Goal: Information Seeking & Learning: Learn about a topic

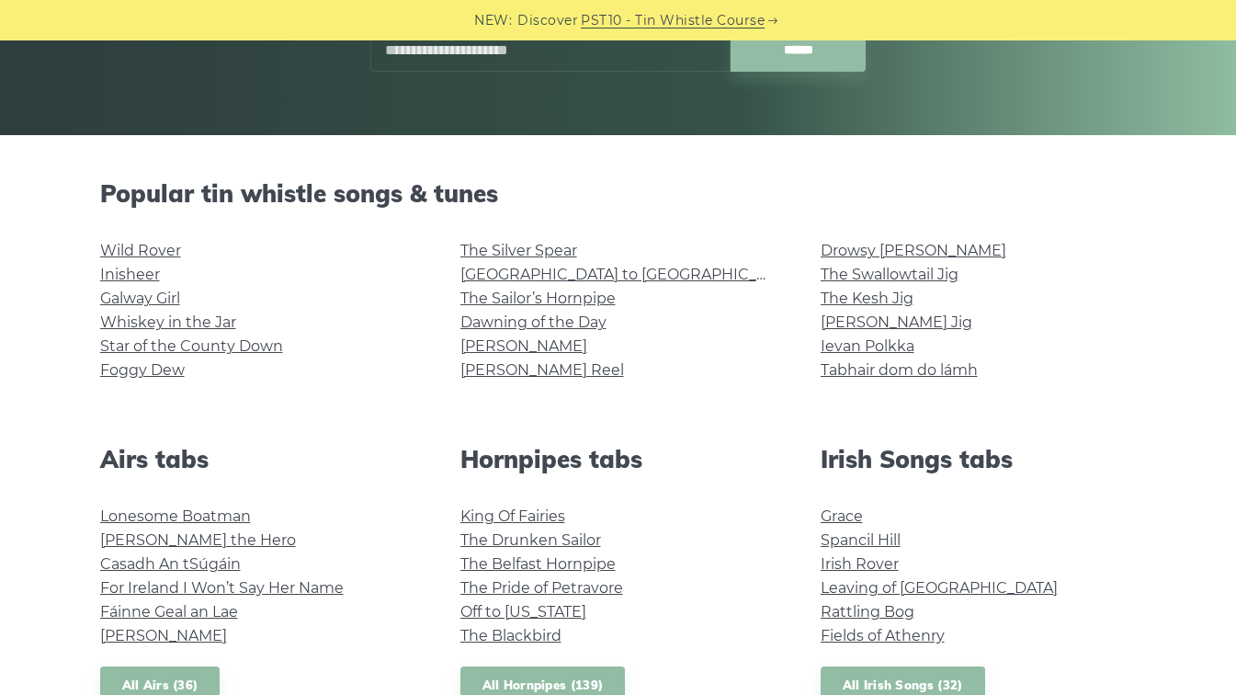
scroll to position [363, 0]
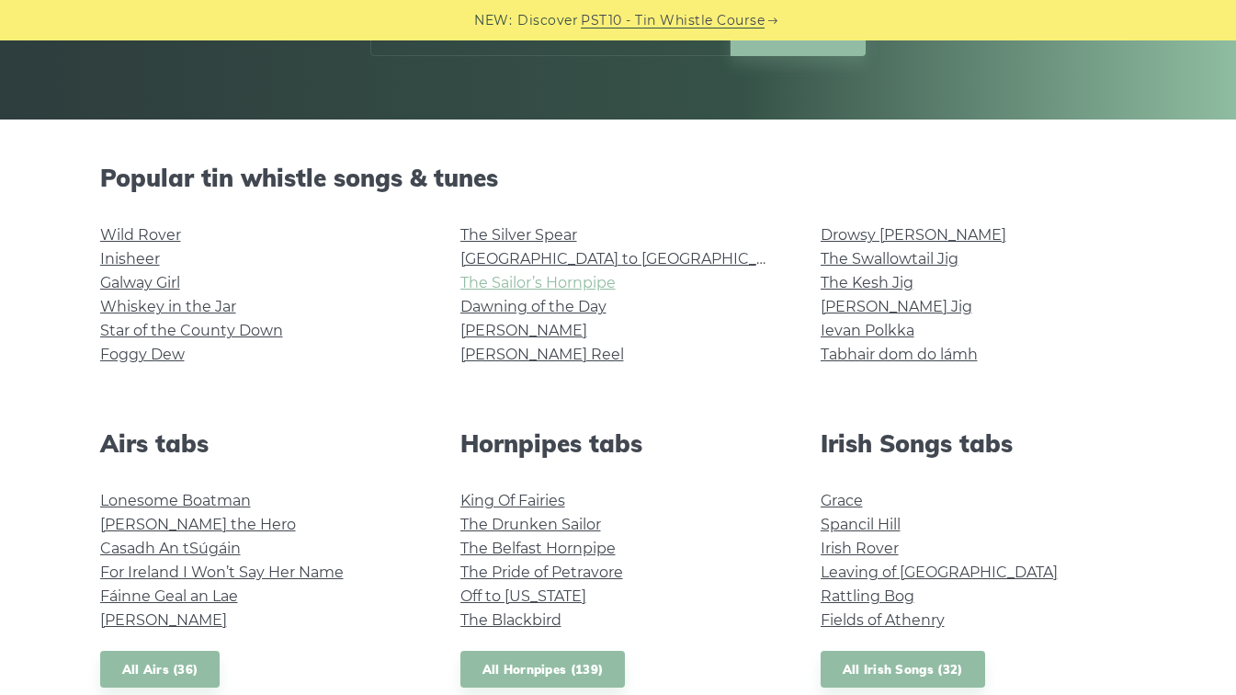
click at [585, 282] on link "The Sailor’s Hornpipe" at bounding box center [538, 282] width 155 height 17
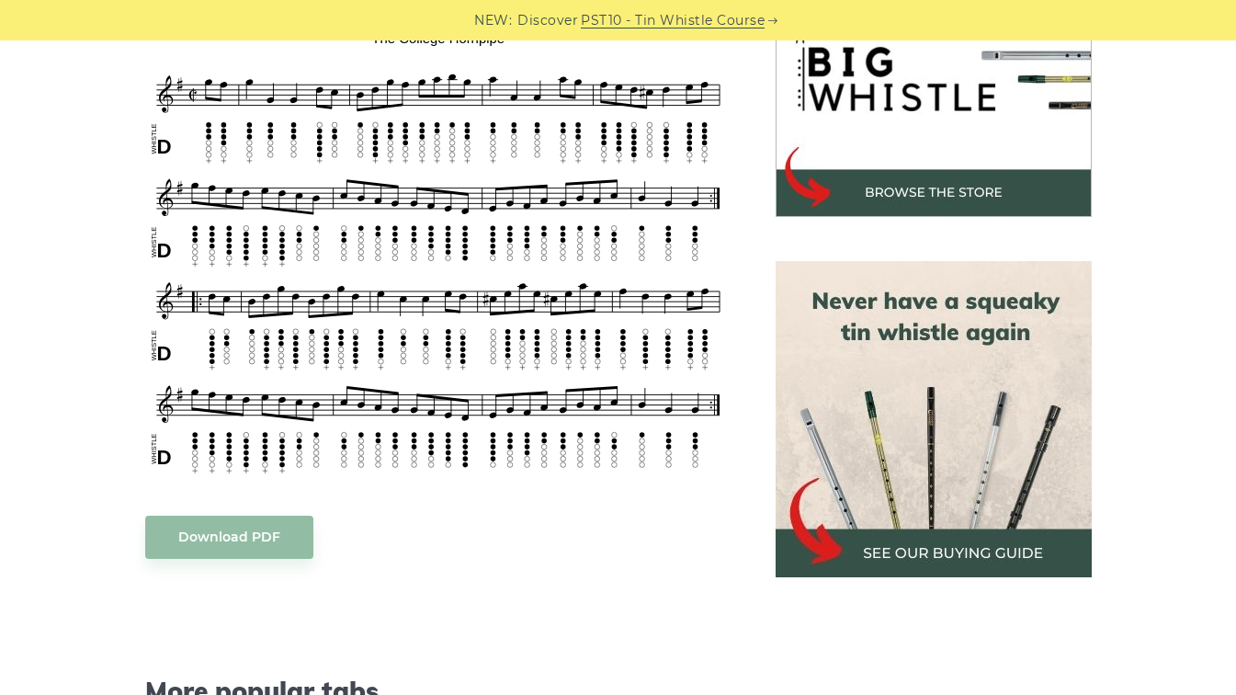
scroll to position [660, 0]
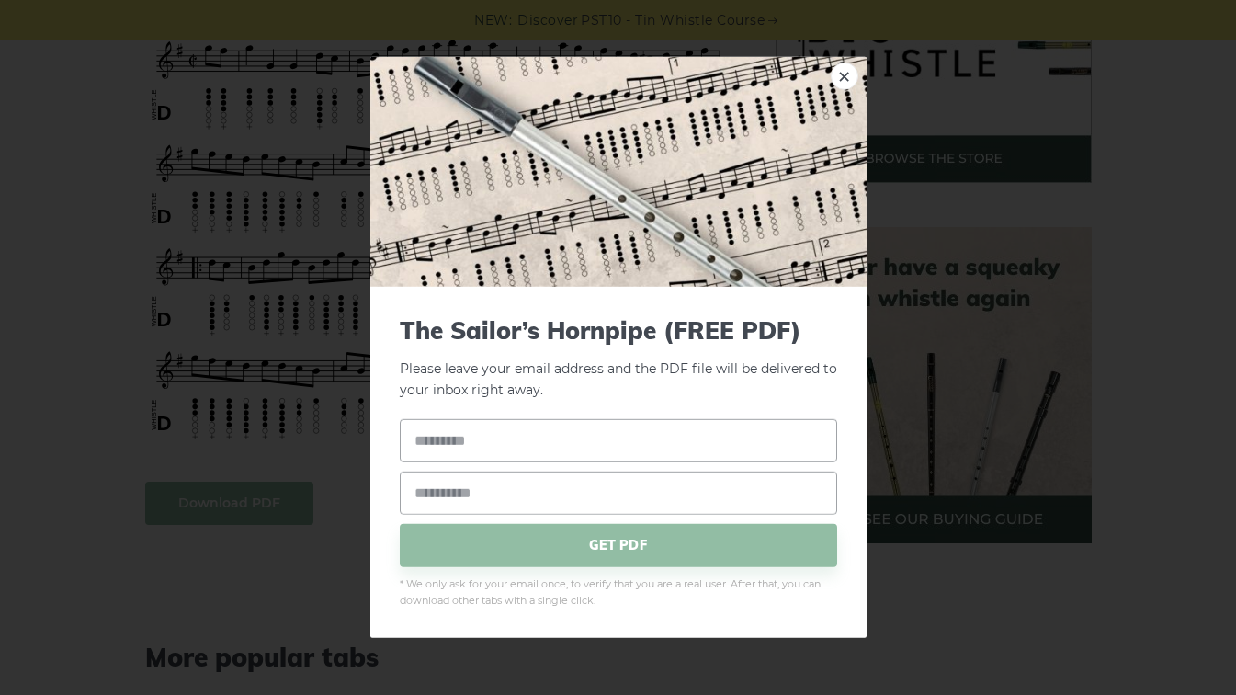
click at [839, 74] on link "×" at bounding box center [845, 77] width 28 height 28
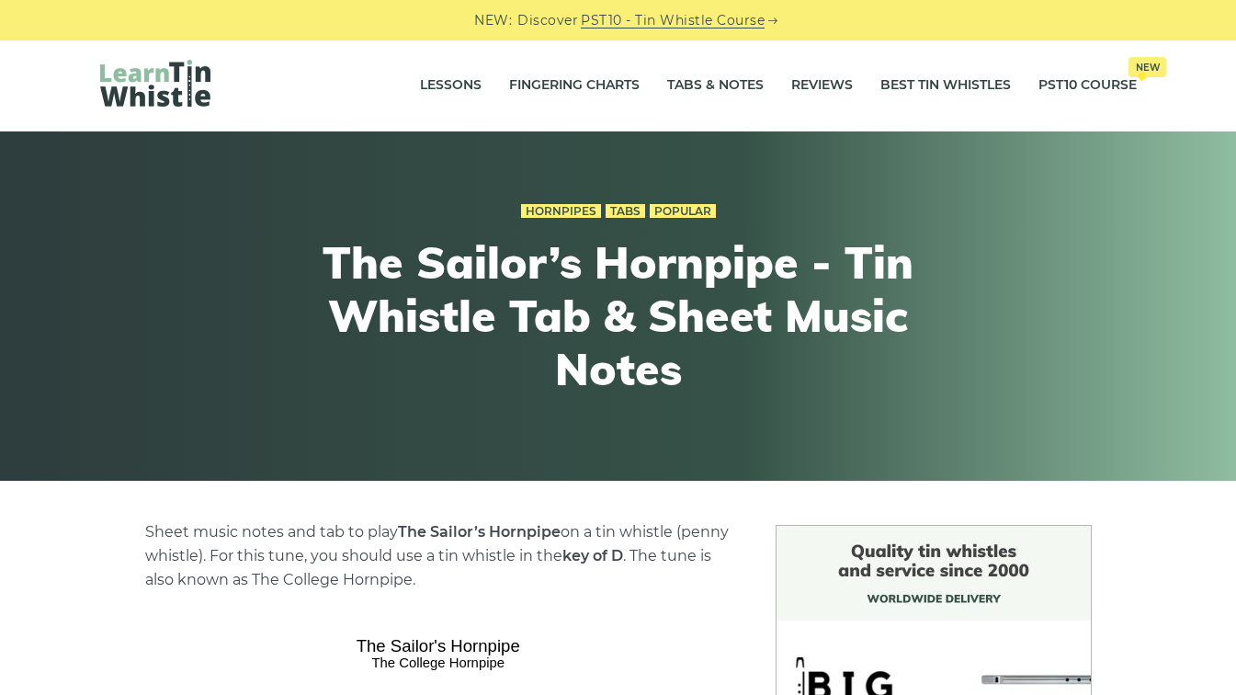
scroll to position [0, 0]
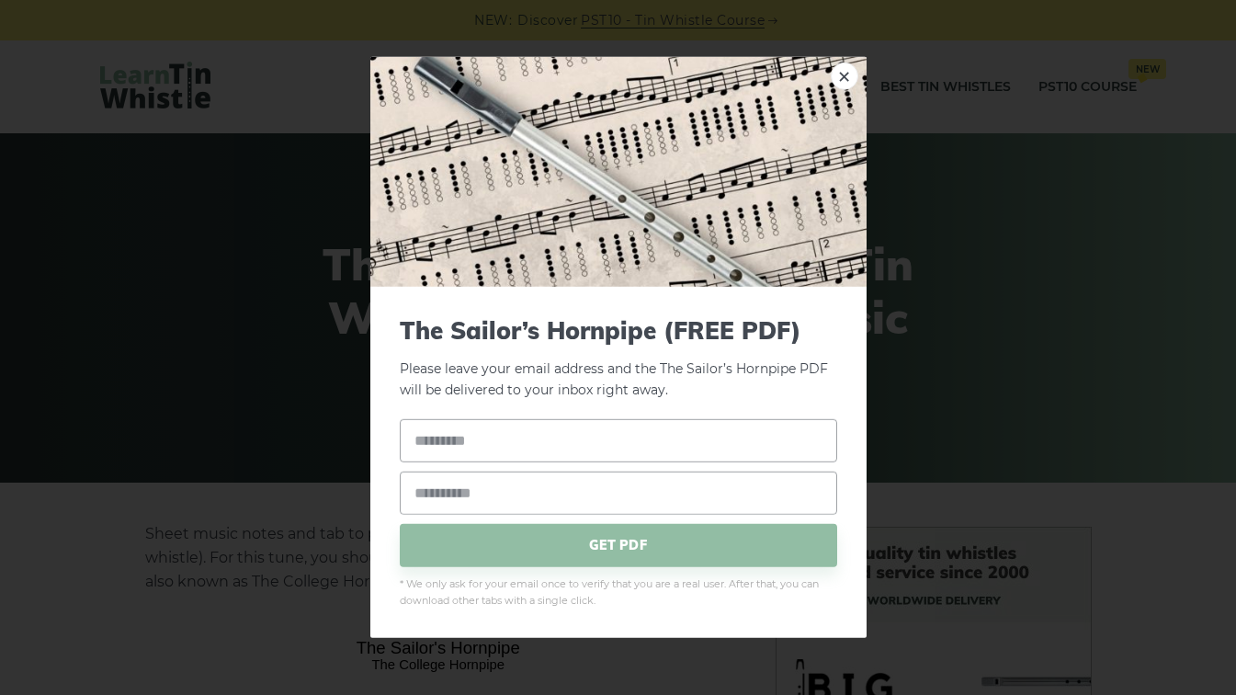
drag, startPoint x: 358, startPoint y: 647, endPoint x: 404, endPoint y: 652, distance: 46.2
click at [845, 78] on link "×" at bounding box center [845, 77] width 28 height 28
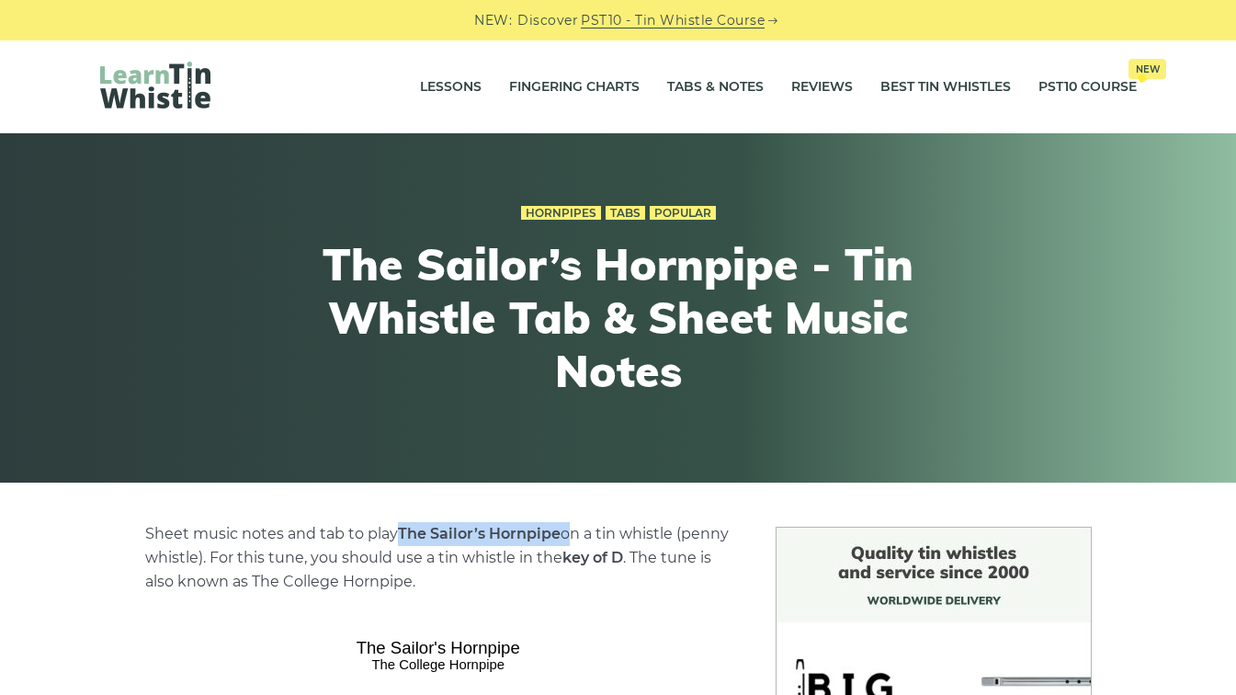
drag, startPoint x: 406, startPoint y: 528, endPoint x: 565, endPoint y: 530, distance: 159.0
click at [565, 530] on p "Sheet music notes and tab to play The Sailor’s Hornpipe on a tin whistle ([PERS…" at bounding box center [438, 558] width 586 height 72
copy p "The Sailor’s Hornpipe"
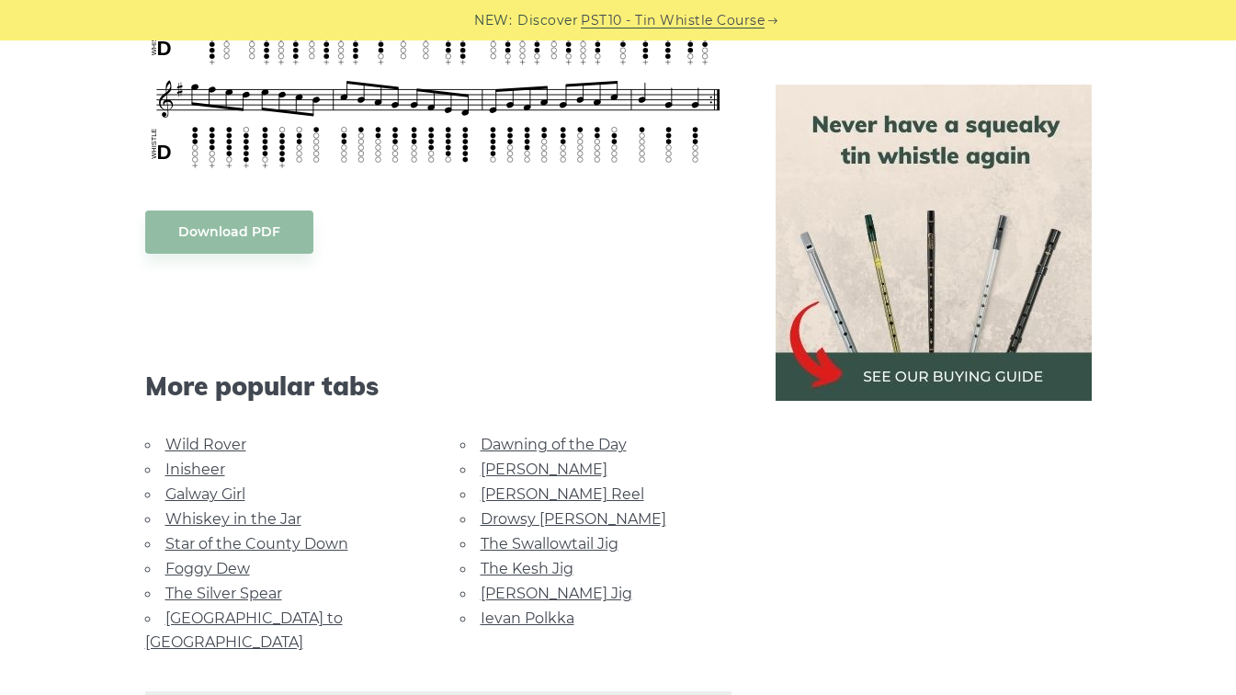
scroll to position [1039, 0]
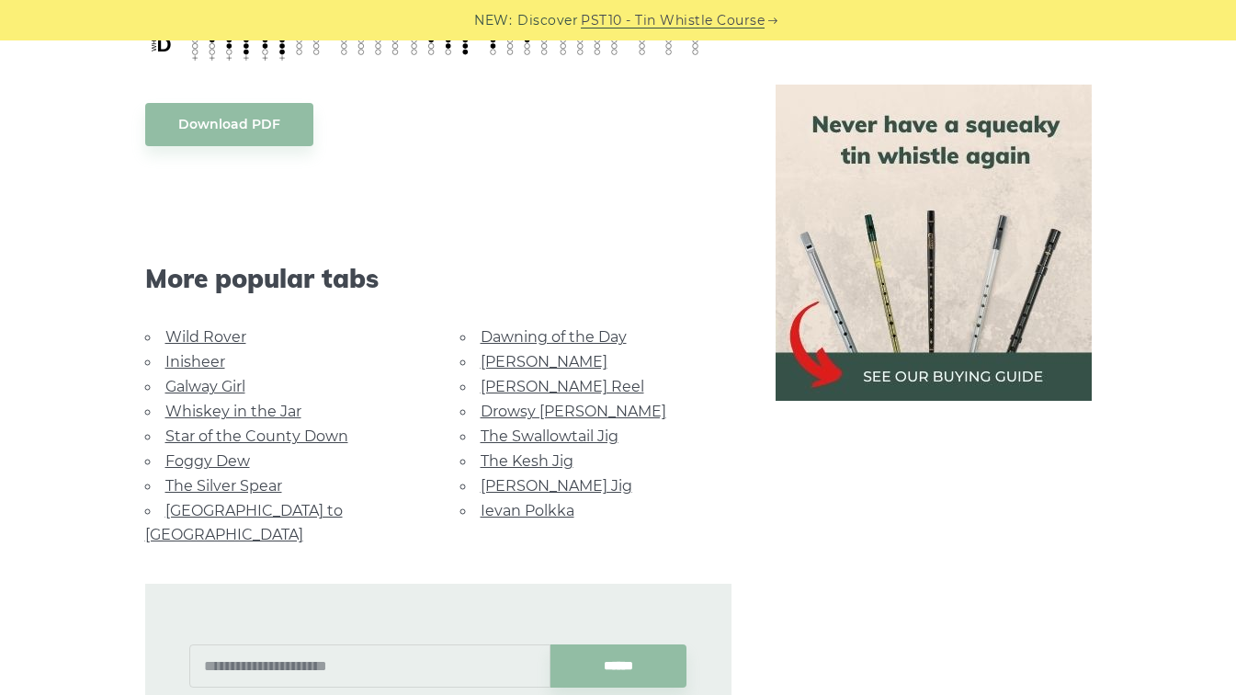
click at [222, 461] on link "Foggy Dew" at bounding box center [207, 460] width 85 height 17
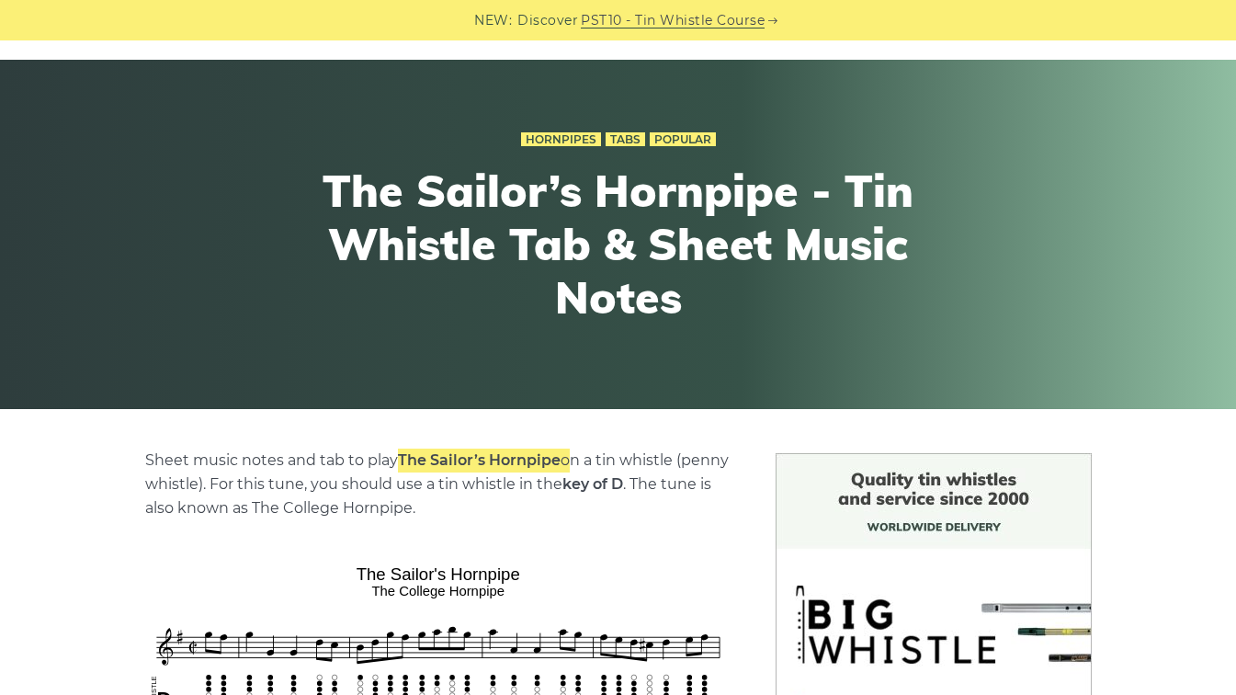
scroll to position [0, 0]
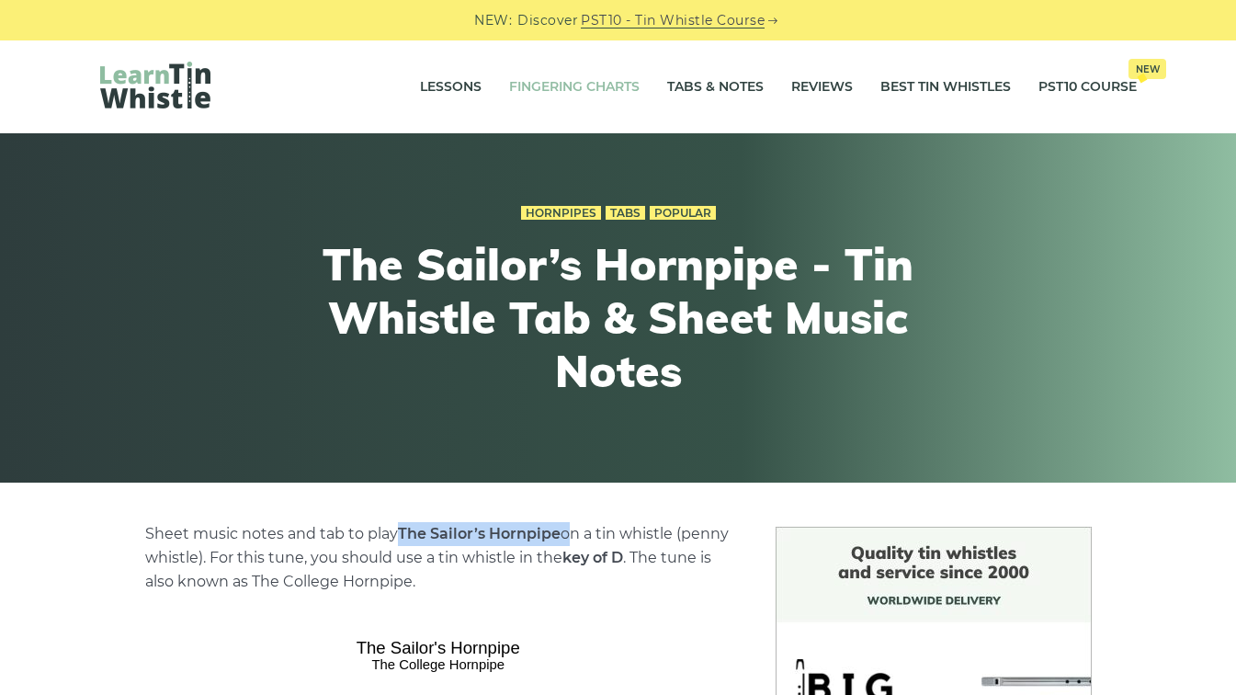
click at [561, 88] on link "Fingering Charts" at bounding box center [574, 87] width 131 height 46
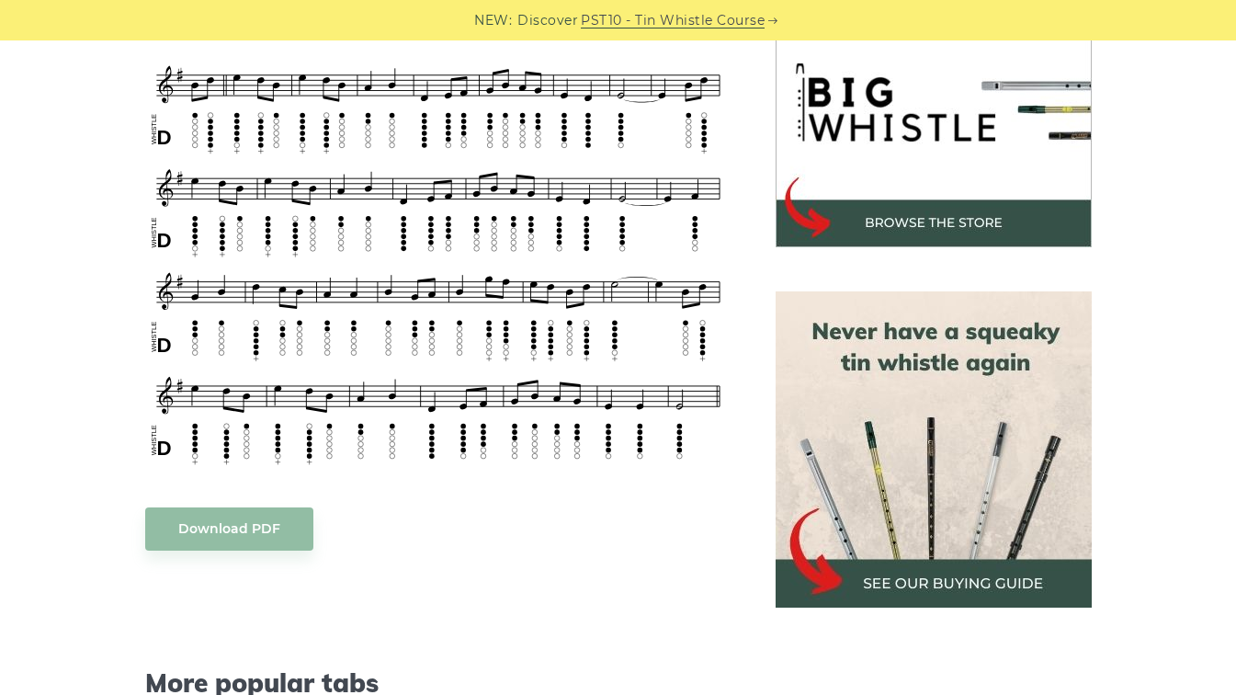
scroll to position [654, 0]
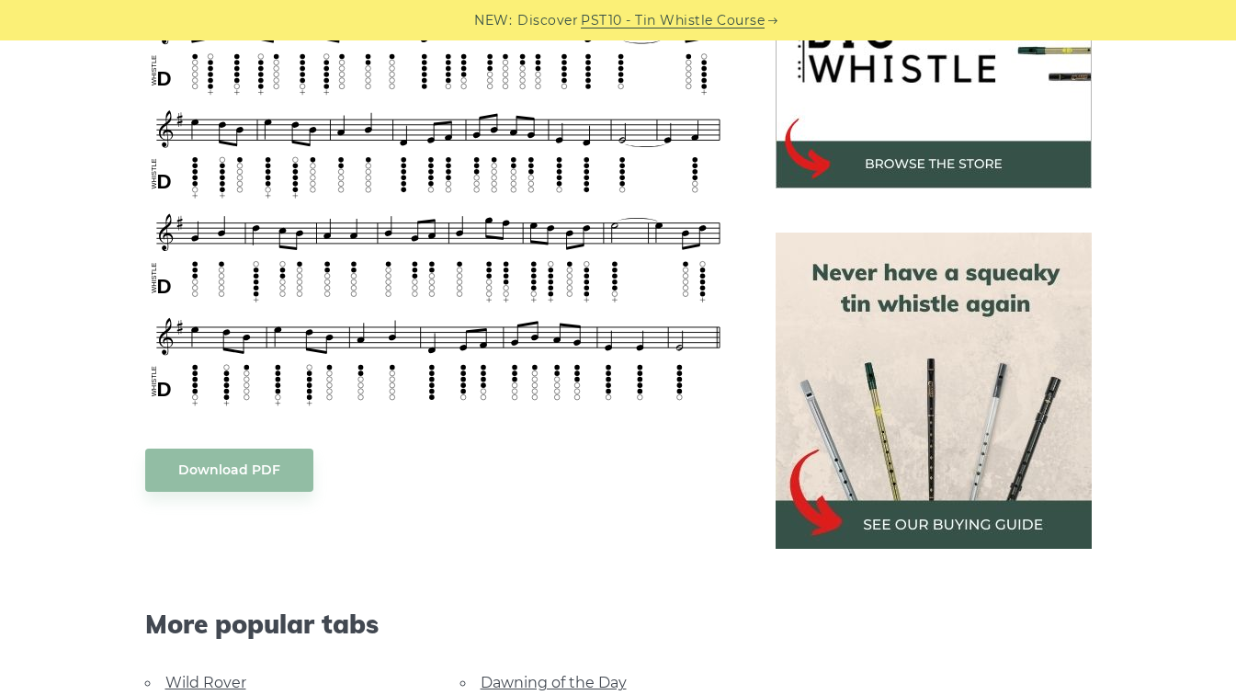
click at [663, 17] on link "PST10 - Tin Whistle Course" at bounding box center [673, 20] width 184 height 21
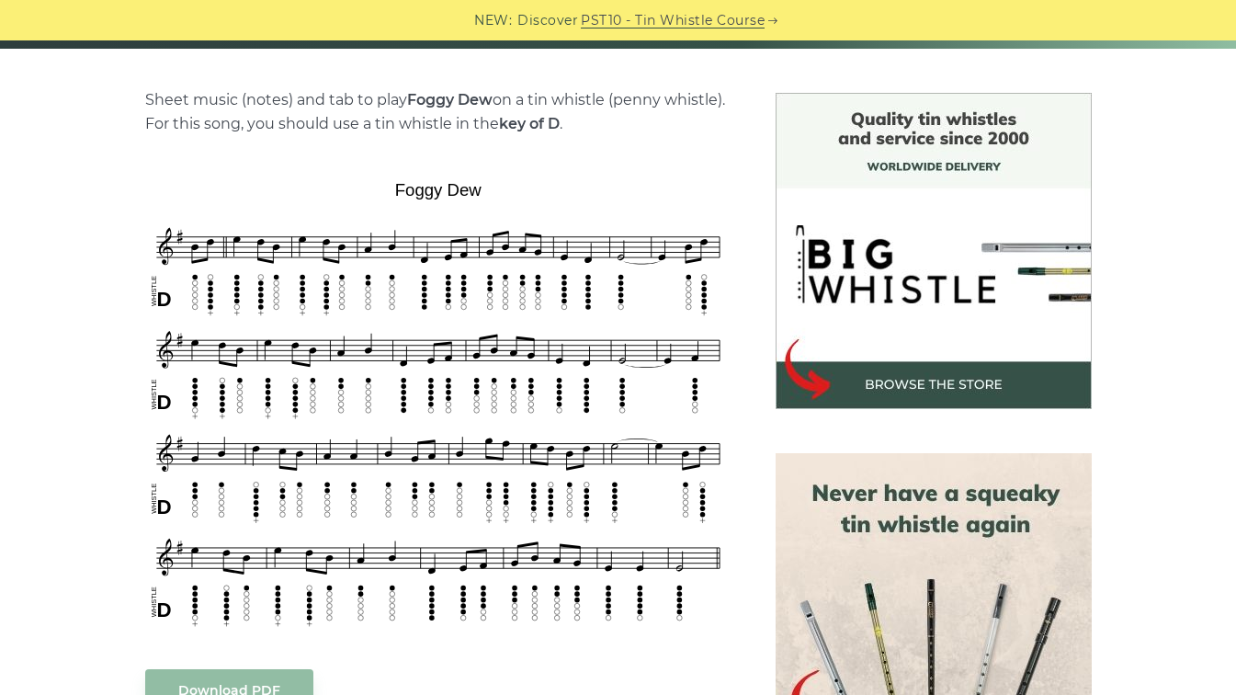
scroll to position [0, 0]
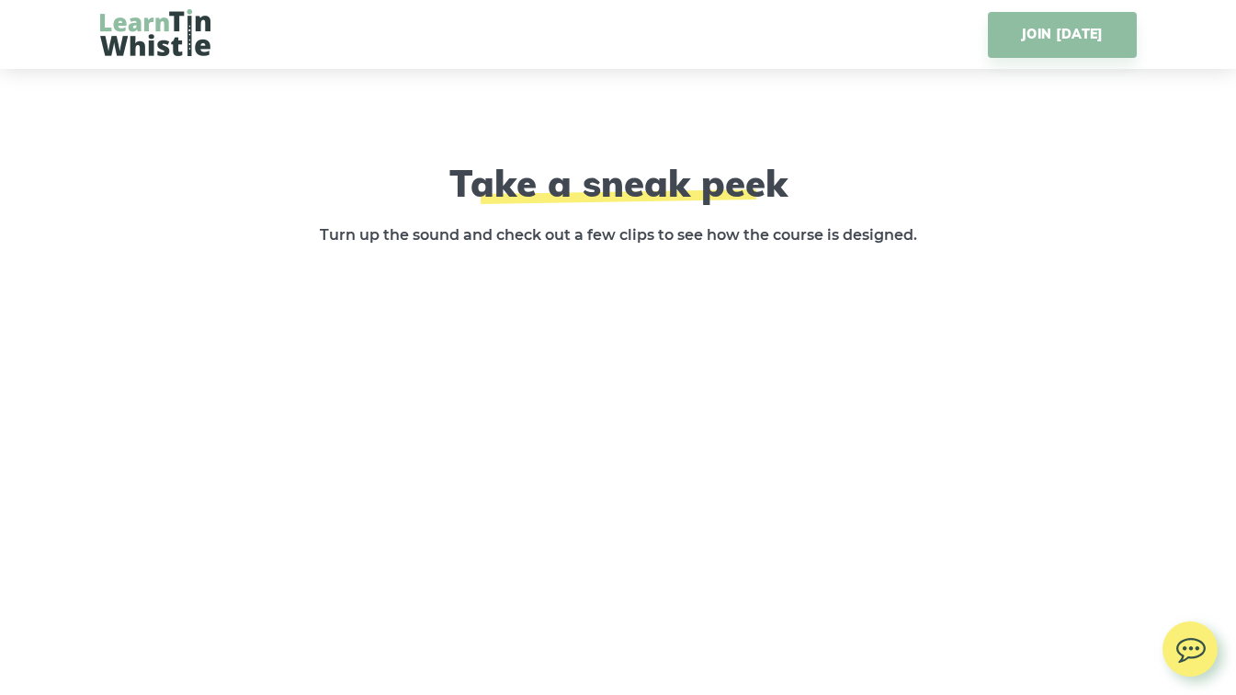
scroll to position [2700, 0]
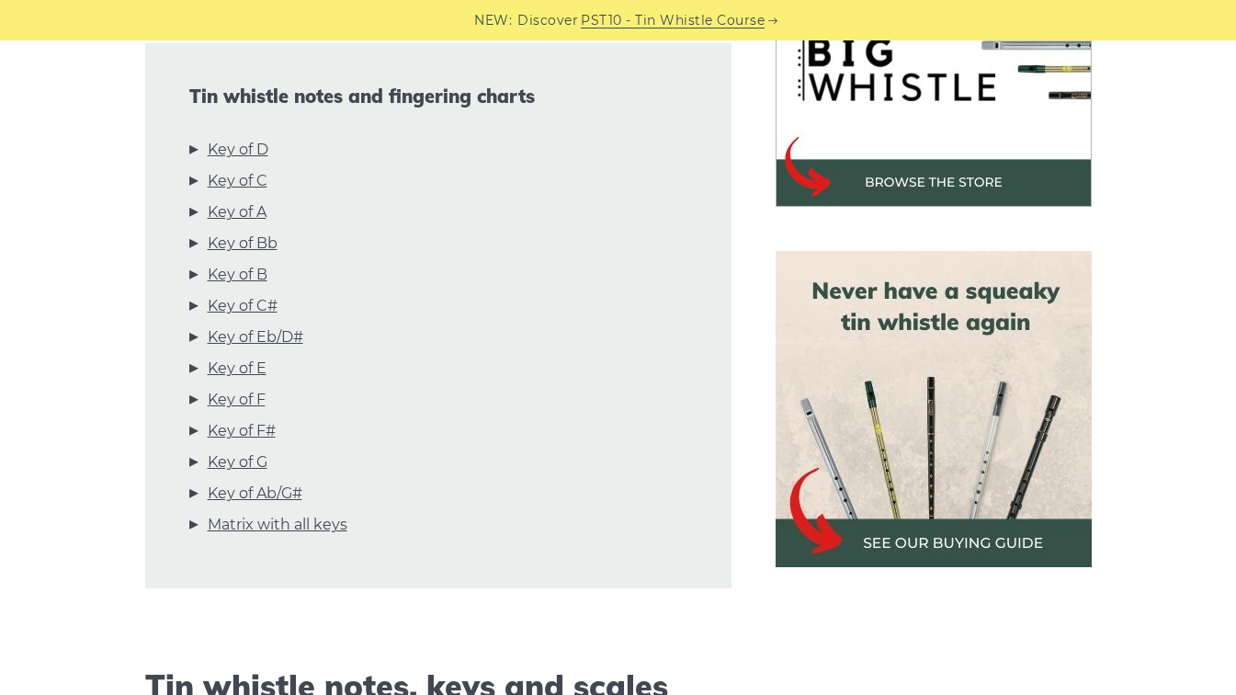
scroll to position [637, 0]
click at [236, 145] on link "Key of D" at bounding box center [238, 149] width 61 height 24
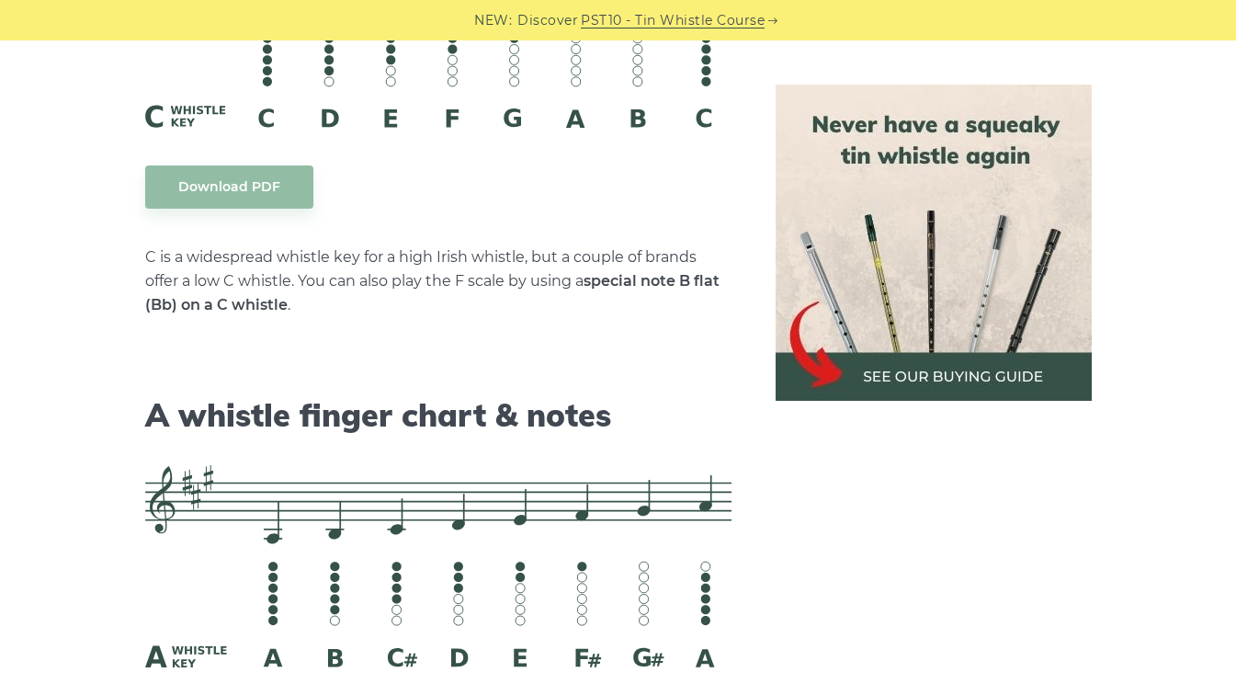
scroll to position [4842, 0]
